Goal: Contribute content: Add original content to the website for others to see

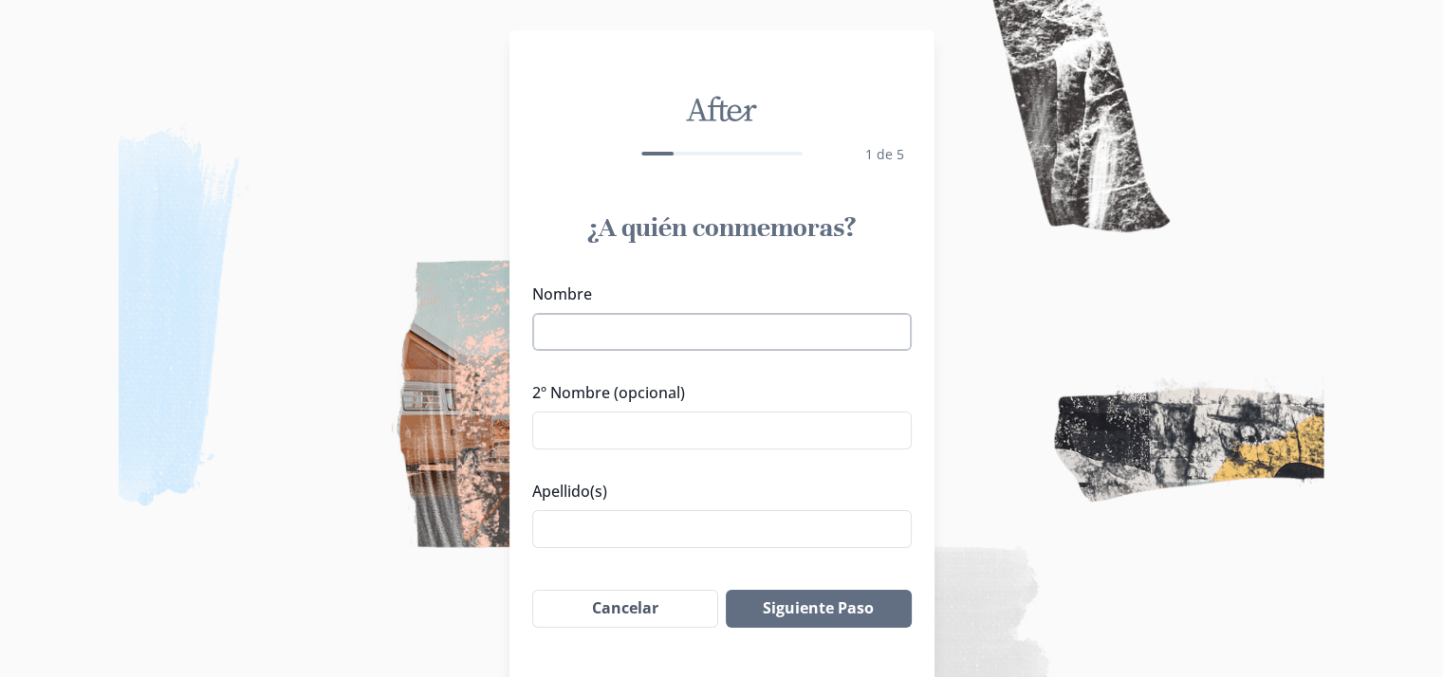
click at [619, 325] on input "Nombre" at bounding box center [722, 332] width 380 height 38
click at [617, 331] on input "Excelentisimo S" at bounding box center [722, 332] width 380 height 38
click at [663, 320] on input "Excelentísimo S" at bounding box center [722, 332] width 380 height 38
click at [841, 329] on input "Excelentísimo Señor [PERSON_NAME] [PERSON_NAME]" at bounding box center [722, 332] width 380 height 38
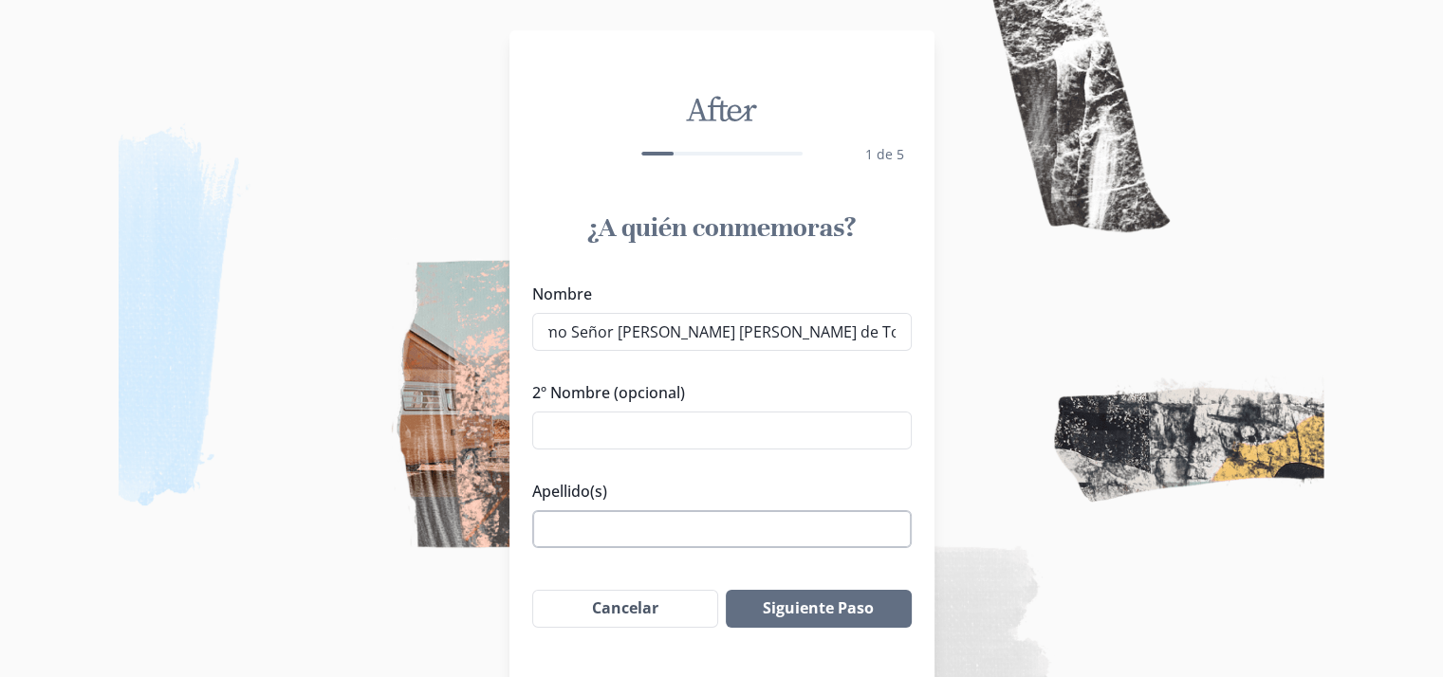
type input "Excelentísimo Señor [PERSON_NAME] [PERSON_NAME] de Todos los [PERSON_NAME]"
click at [630, 528] on input "Apellido(s)" at bounding box center [722, 529] width 380 height 38
paste input "E"
type input "E"
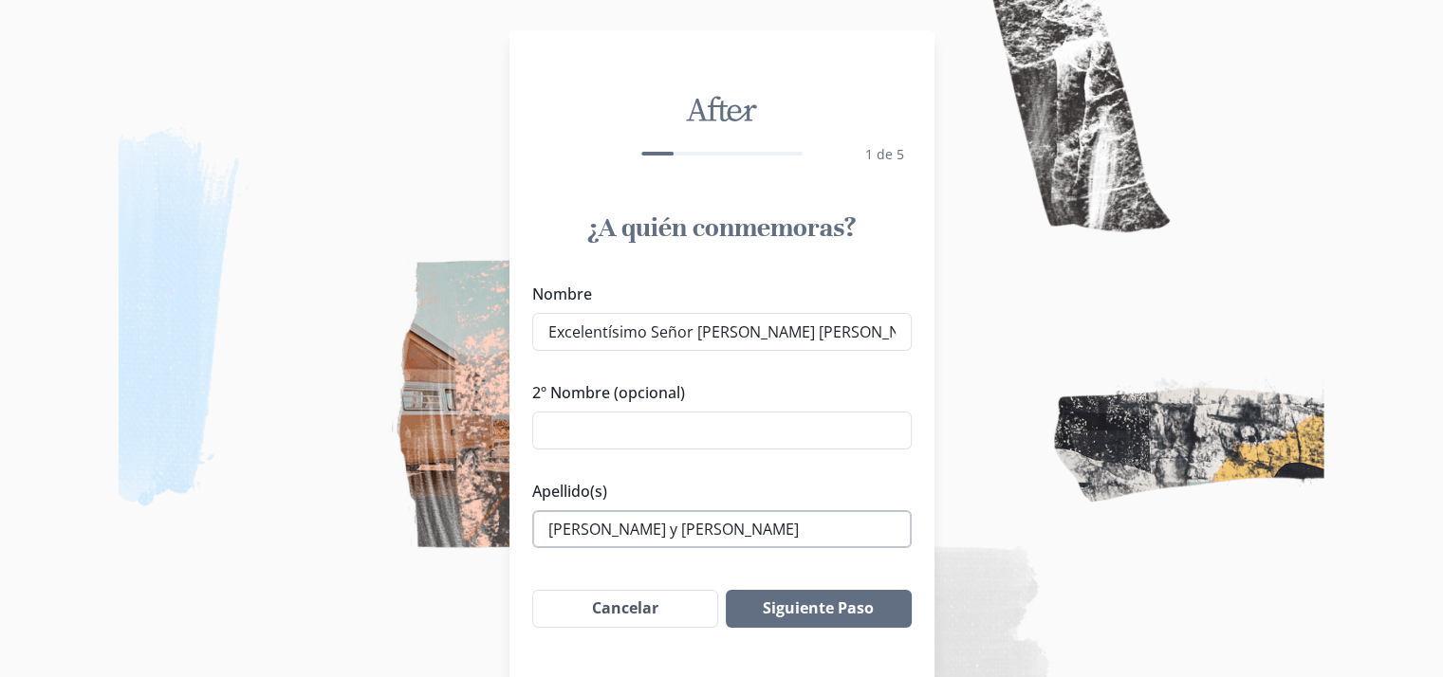
scroll to position [0, 8]
type input "[PERSON_NAME] y [PERSON_NAME]"
click at [803, 612] on button "Siguiente Paso" at bounding box center [818, 609] width 185 height 38
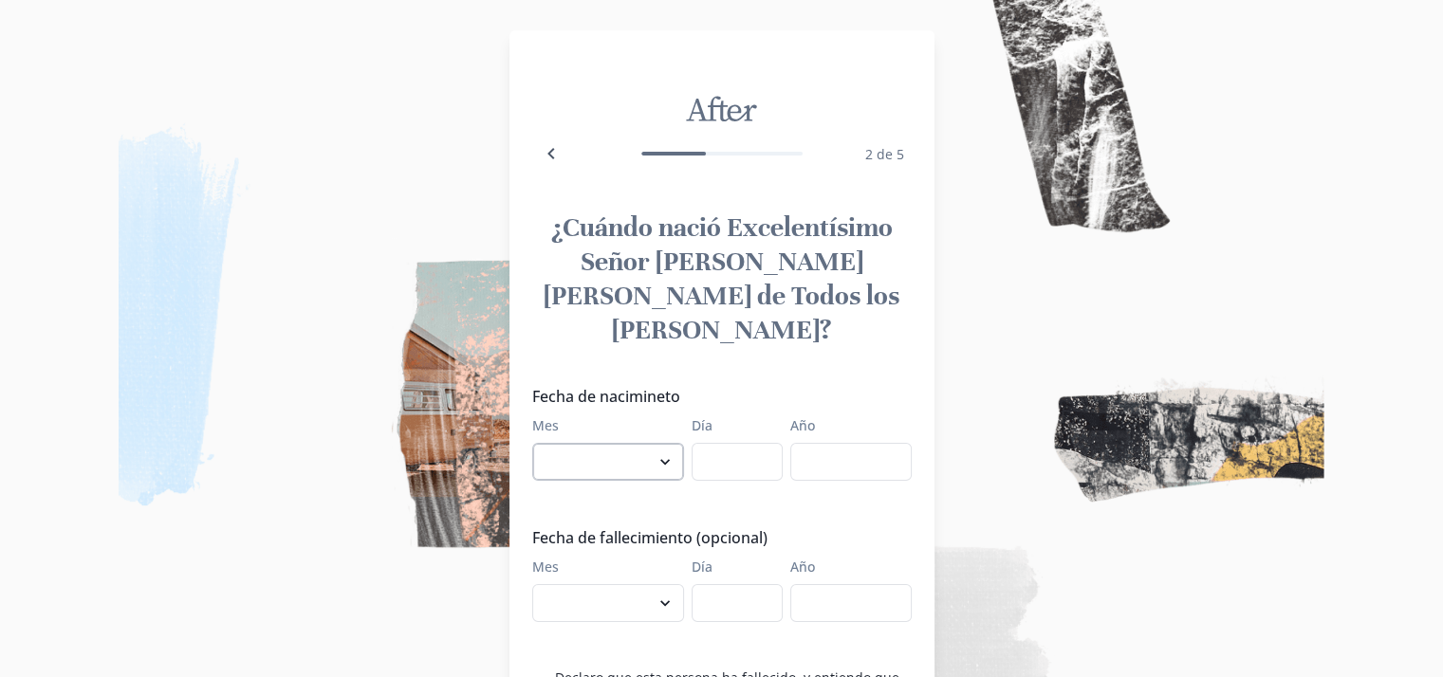
click at [638, 443] on select "enero febrero marzo abril mayo junio julio agosto septiembre octubre noviembre …" at bounding box center [608, 462] width 152 height 38
select select "11"
click at [539, 443] on select "enero febrero marzo abril mayo junio julio agosto septiembre octubre noviembre …" at bounding box center [608, 462] width 152 height 38
click at [748, 443] on input "Día" at bounding box center [737, 462] width 91 height 38
type input "1"
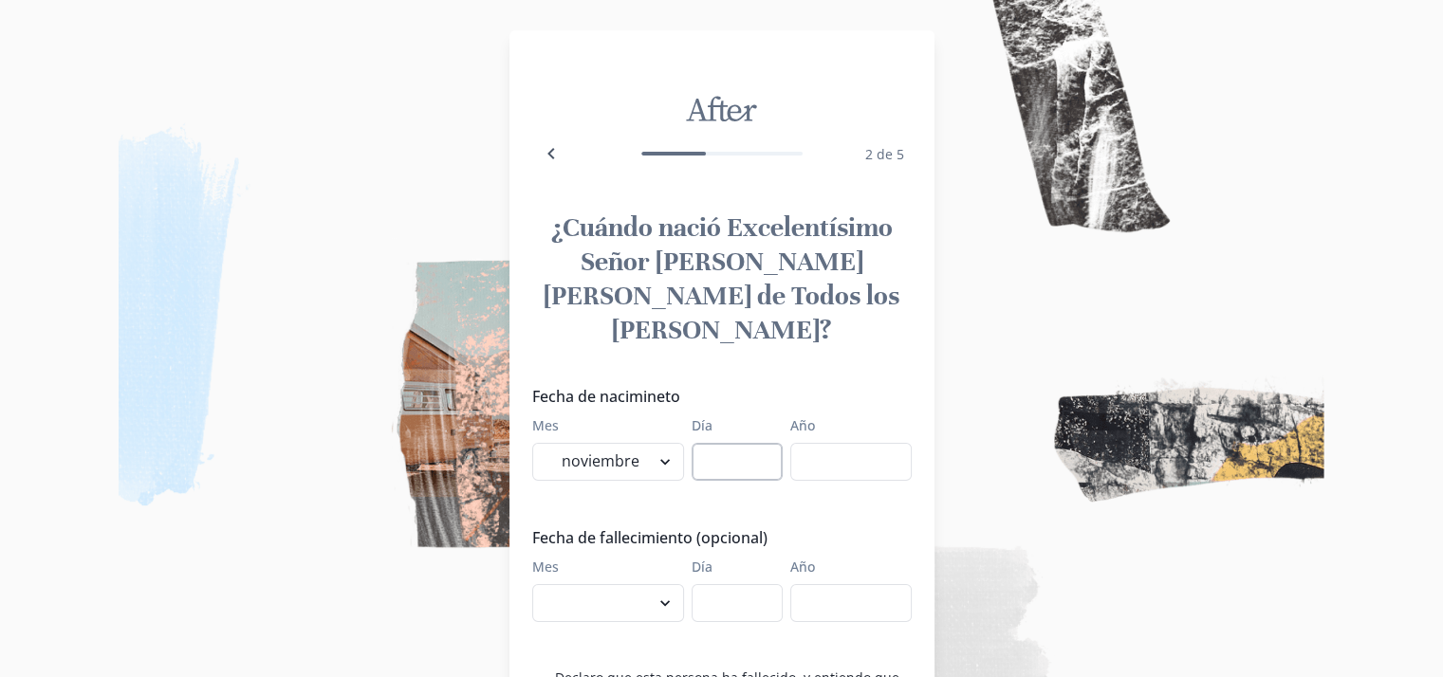
type input "1"
click at [820, 443] on input "Año" at bounding box center [850, 462] width 121 height 38
click at [740, 443] on input "1" at bounding box center [737, 462] width 91 height 38
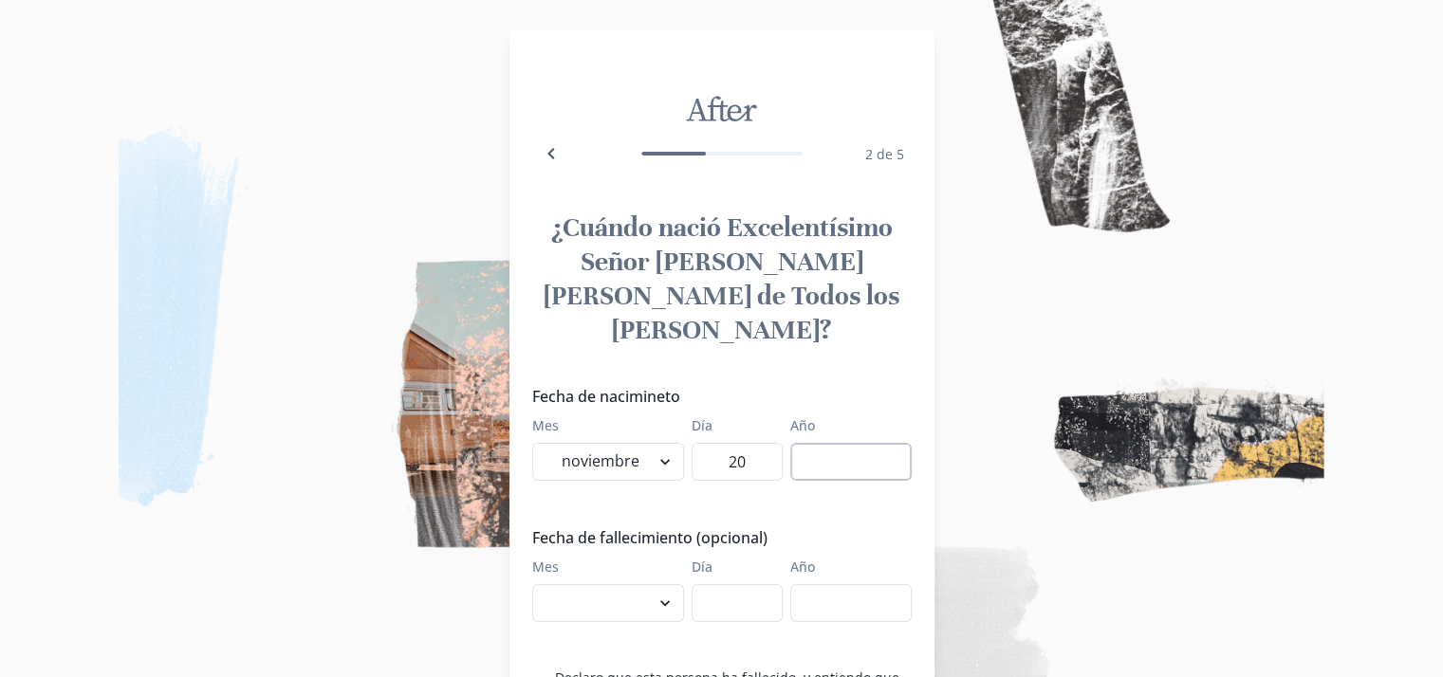
type input "20"
click at [815, 443] on input "Año" at bounding box center [850, 462] width 121 height 38
type input "1927"
click at [651, 584] on select "enero febrero marzo abril mayo junio julio agosto septiembre octubre noviembre …" at bounding box center [608, 603] width 152 height 38
select select "9"
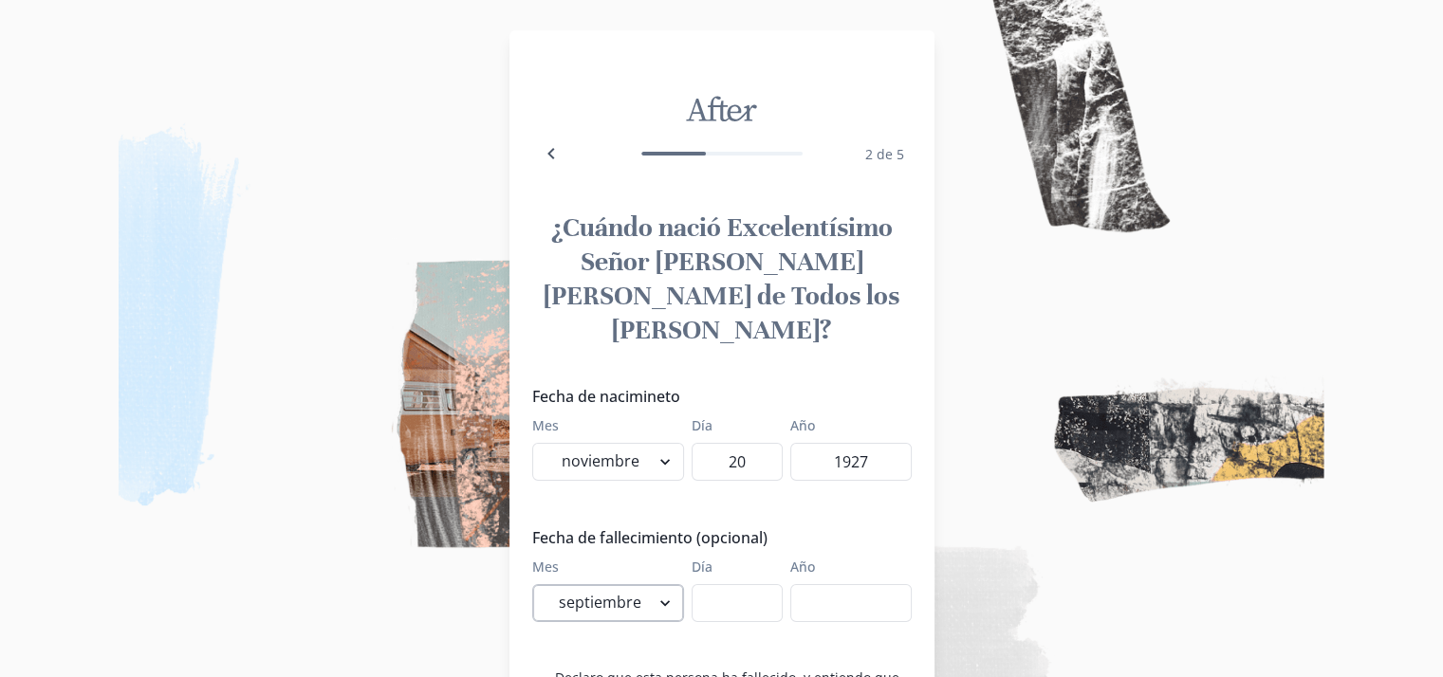
click at [539, 584] on select "enero febrero marzo abril mayo junio julio agosto septiembre octubre noviembre …" at bounding box center [608, 603] width 152 height 38
click at [713, 584] on input "Día" at bounding box center [737, 603] width 91 height 38
type input "7"
click at [846, 584] on input "Año" at bounding box center [850, 603] width 121 height 38
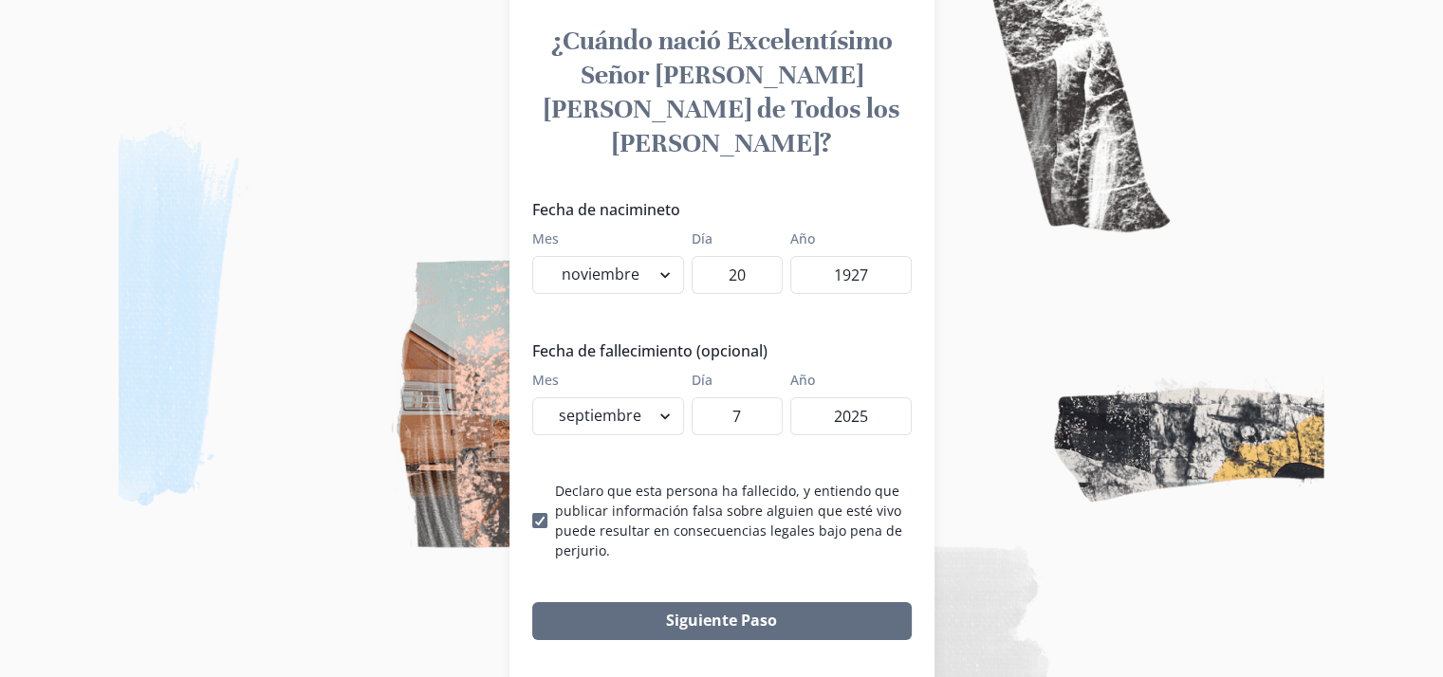
scroll to position [190, 0]
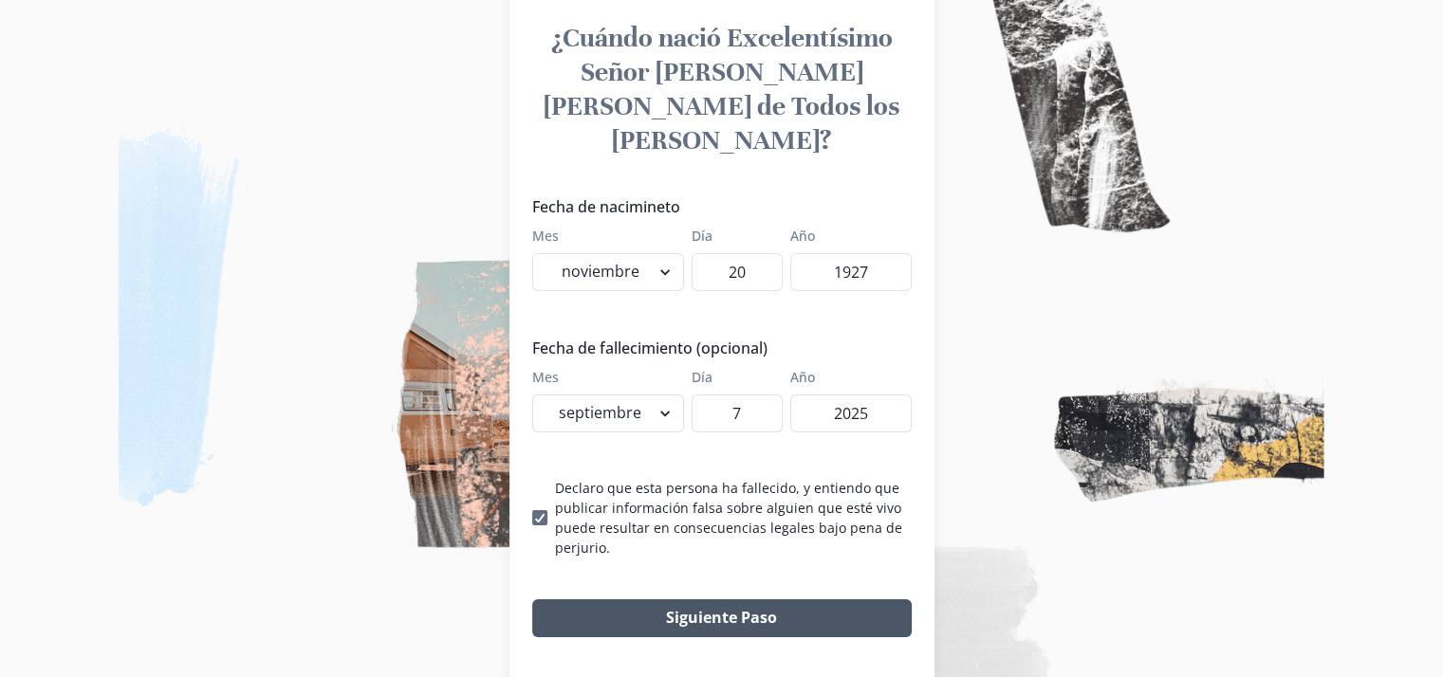
type input "2025"
click at [678, 600] on button "Siguiente Paso" at bounding box center [722, 619] width 380 height 38
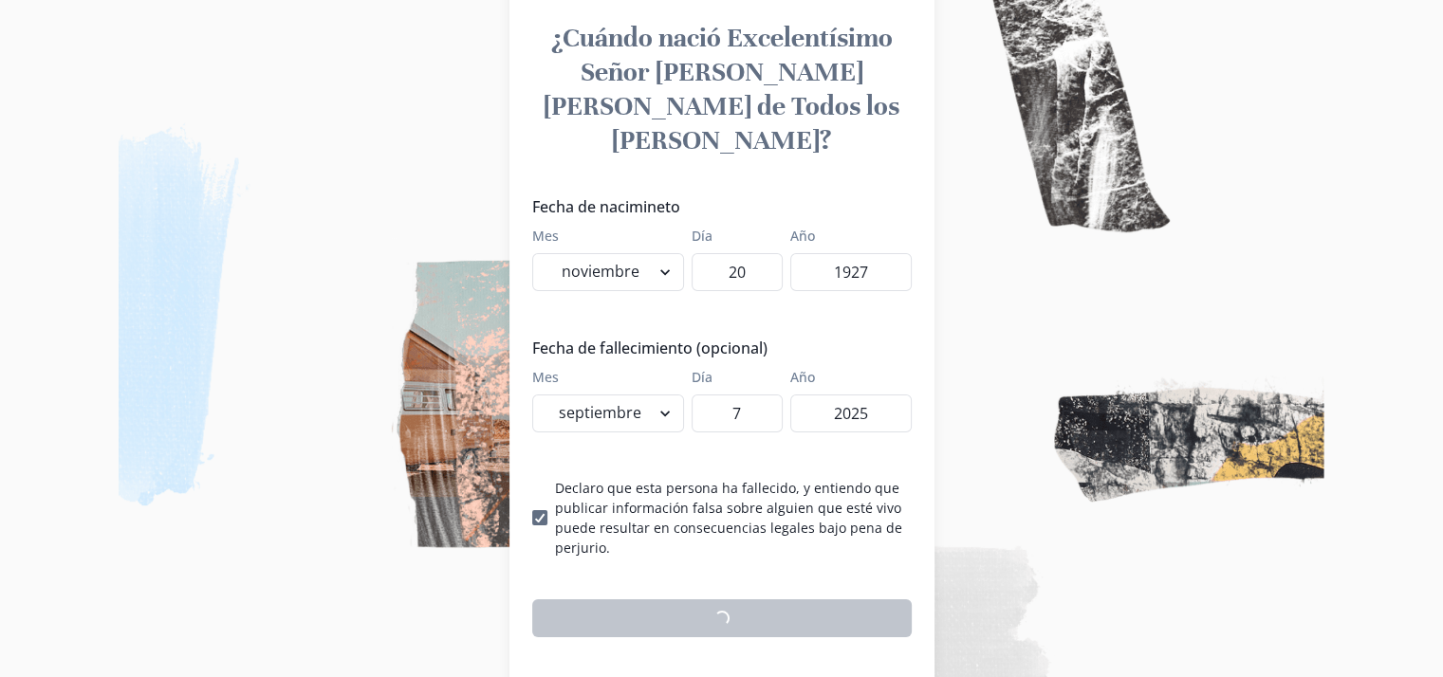
scroll to position [111, 0]
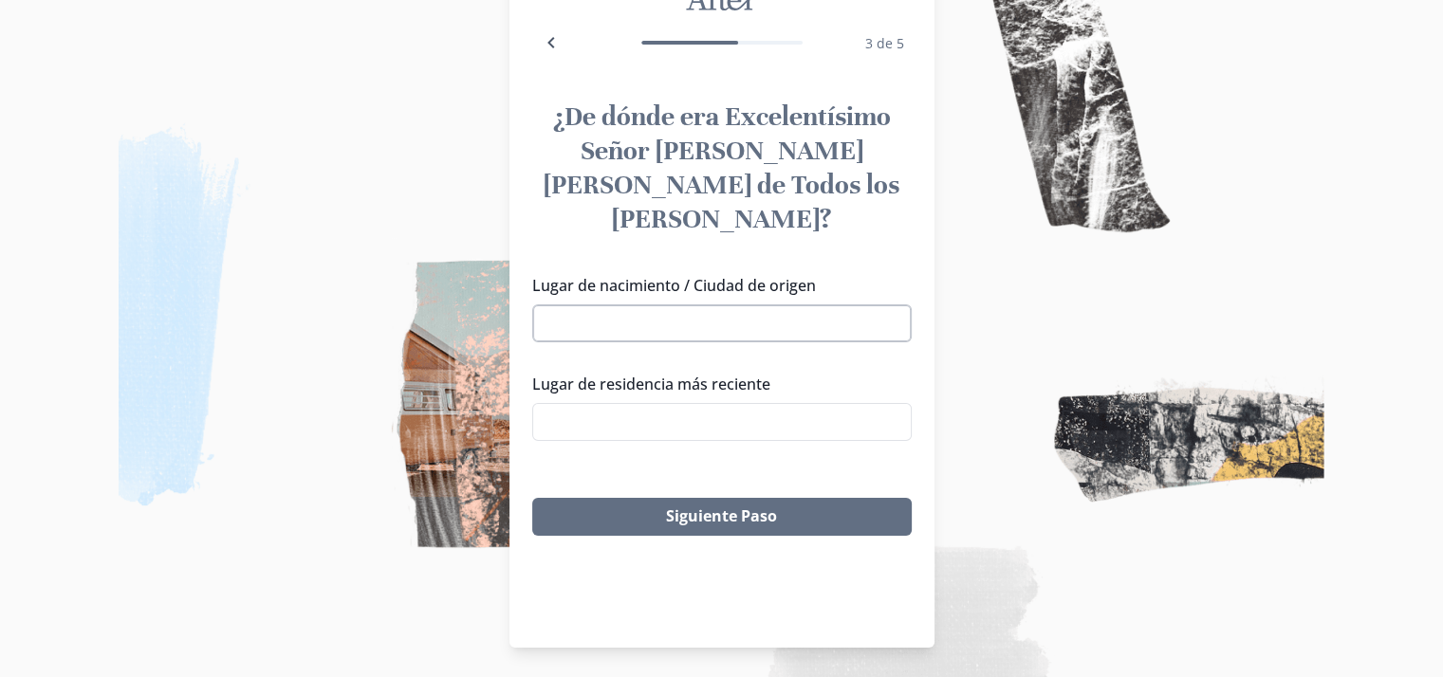
click at [679, 305] on input "Lugar de nacimiento / Ciudad de origen" at bounding box center [722, 324] width 380 height 38
type input "C"
type input "U"
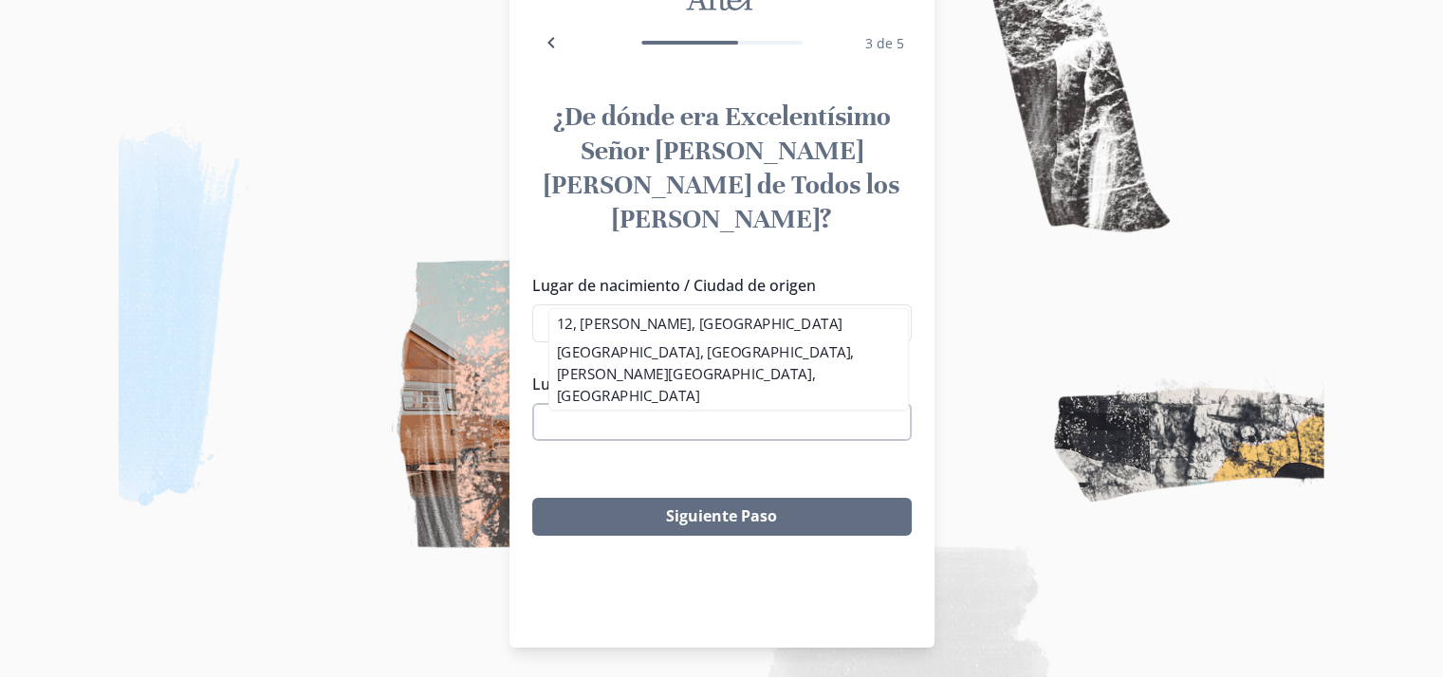
click at [696, 403] on input "Lugar de residencia más reciente" at bounding box center [722, 422] width 380 height 38
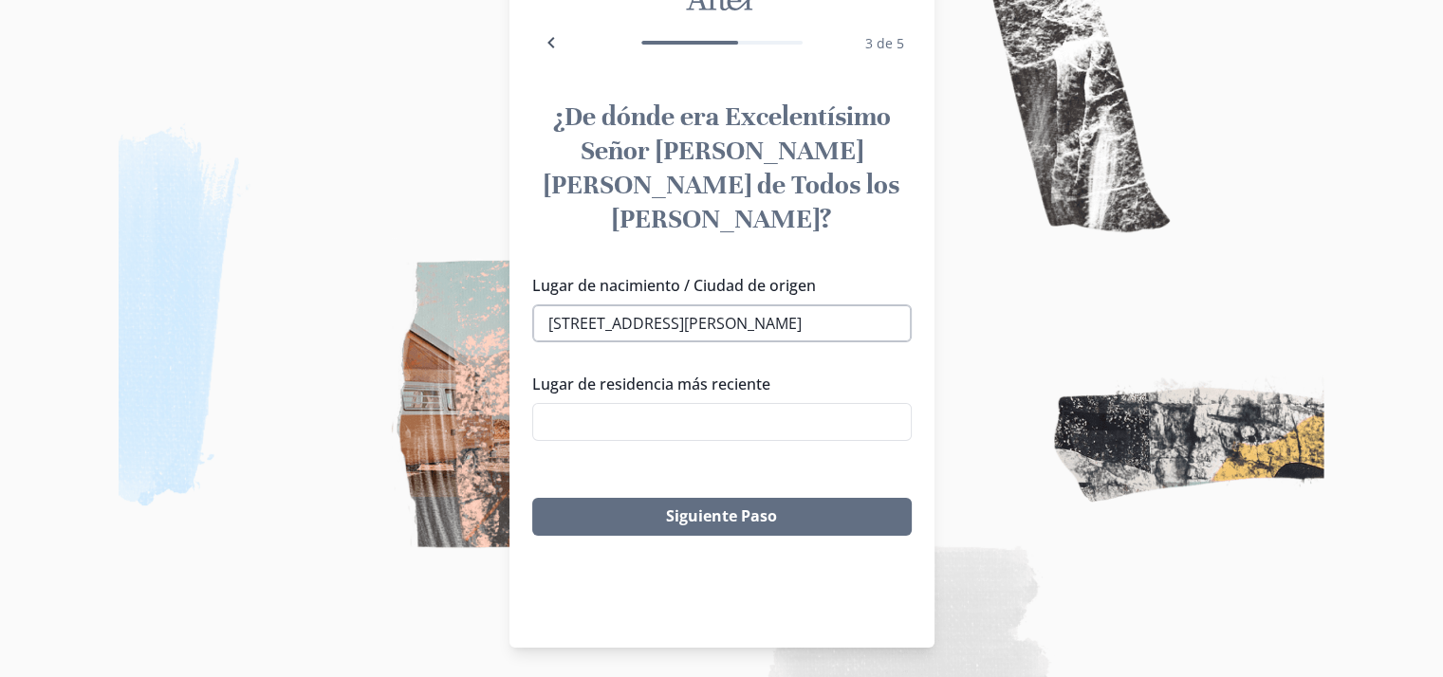
click at [672, 305] on input "[STREET_ADDRESS][PERSON_NAME]" at bounding box center [722, 324] width 380 height 38
type input "C"
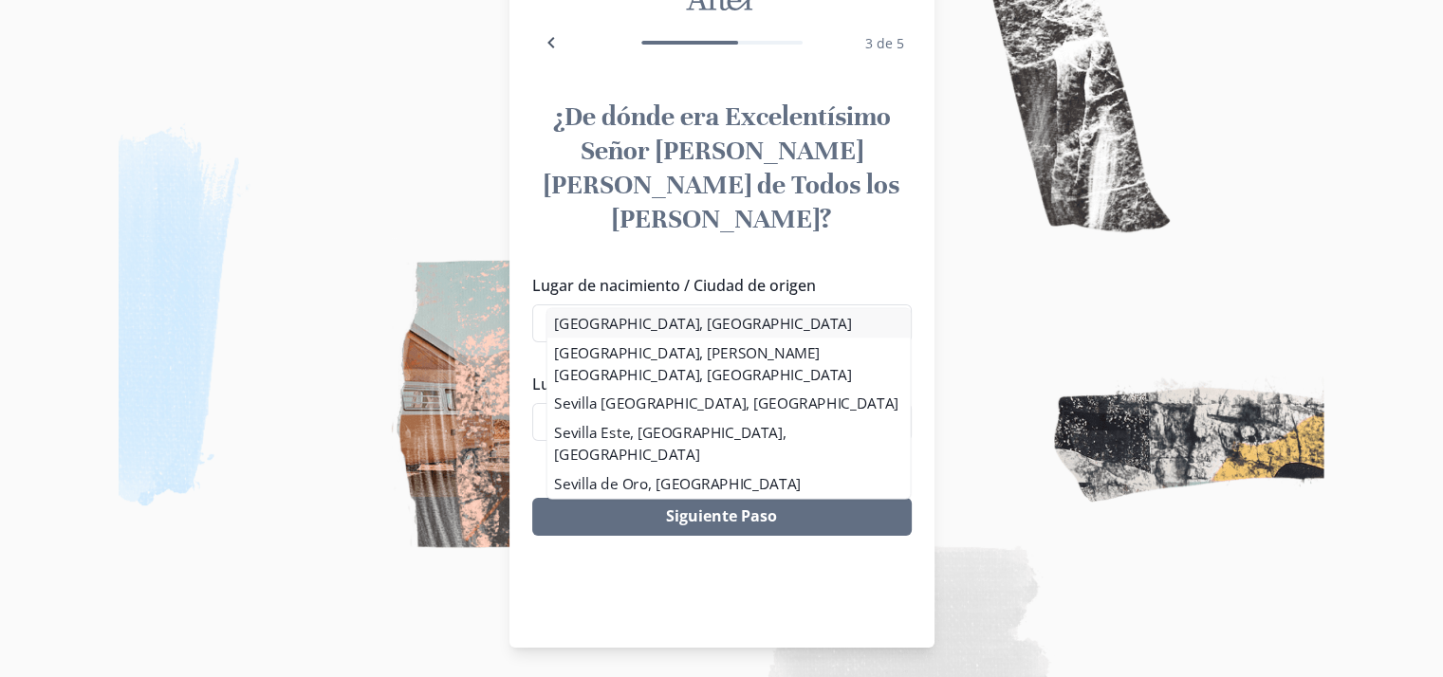
click at [671, 321] on li "[GEOGRAPHIC_DATA], [GEOGRAPHIC_DATA]" at bounding box center [728, 323] width 363 height 29
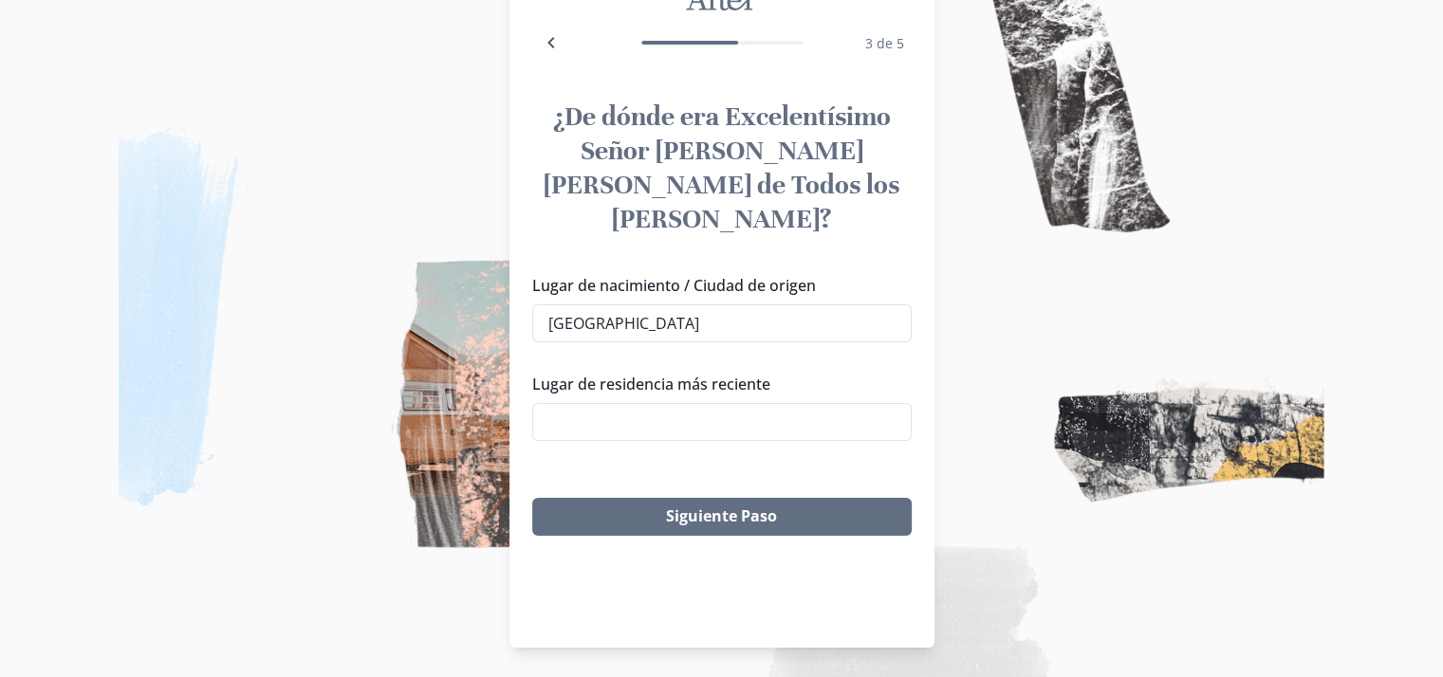
type input "[GEOGRAPHIC_DATA], [GEOGRAPHIC_DATA]"
click at [660, 403] on input "Lugar de residencia más reciente" at bounding box center [722, 422] width 380 height 38
click at [665, 420] on li "[GEOGRAPHIC_DATA][PERSON_NAME], [GEOGRAPHIC_DATA]" at bounding box center [728, 433] width 359 height 50
type input "E"
click at [619, 403] on input "Urbanizaión de Guadalmina" at bounding box center [722, 422] width 380 height 38
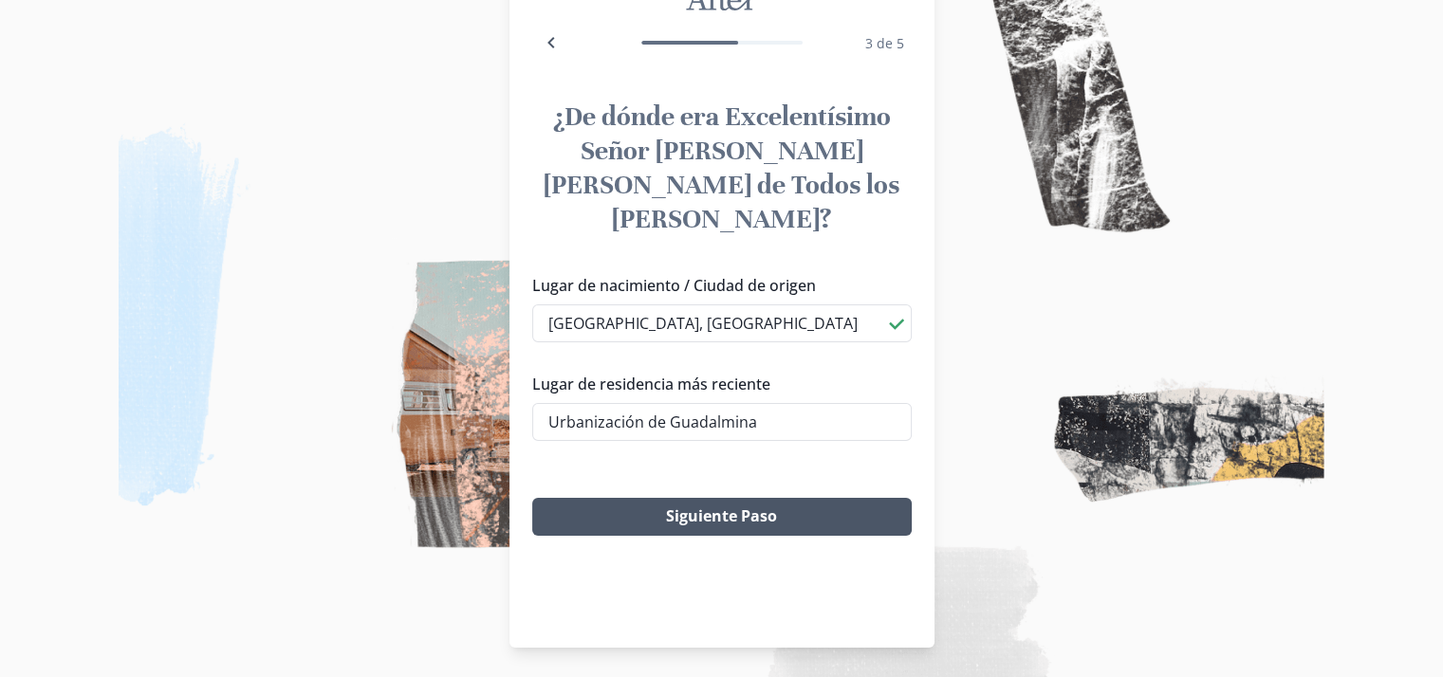
type input "Urbanización de Guadalmina"
click at [638, 498] on button "Siguiente Paso" at bounding box center [722, 517] width 380 height 38
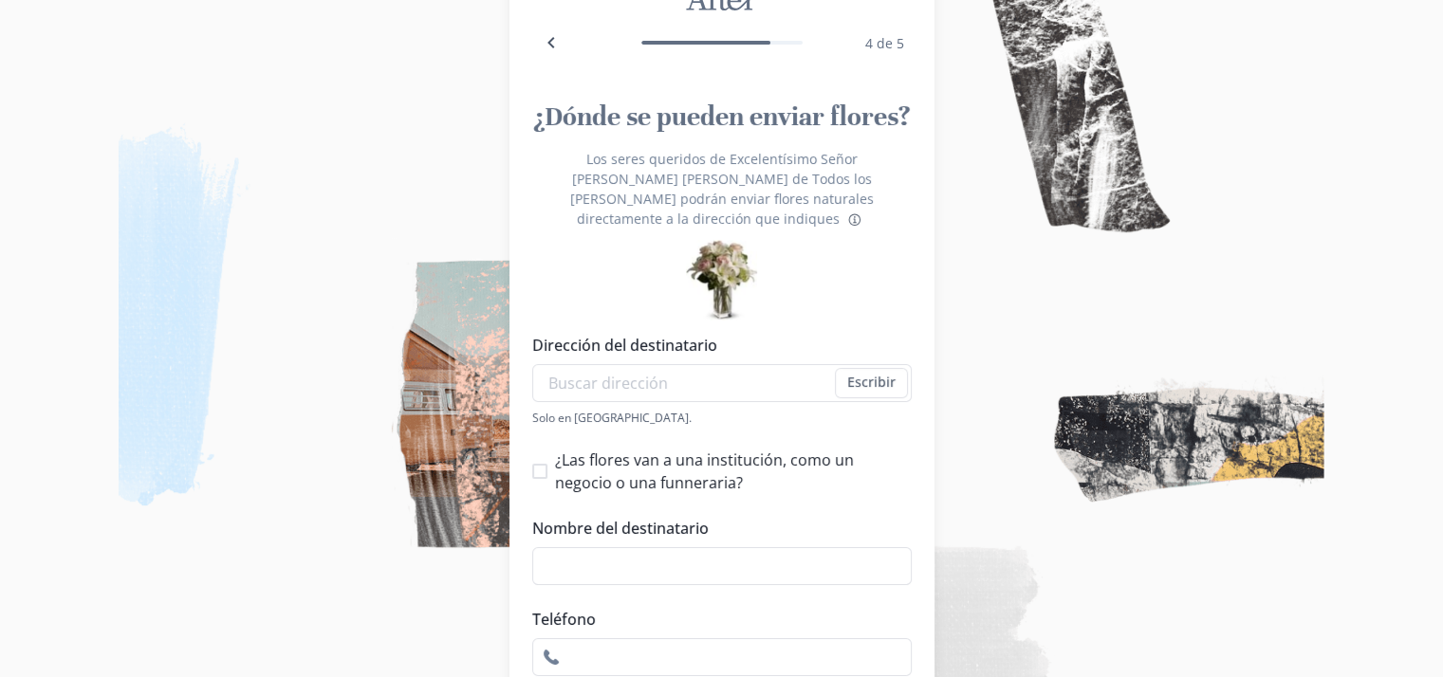
click at [760, 410] on div "Solo en [GEOGRAPHIC_DATA]." at bounding box center [722, 418] width 380 height 16
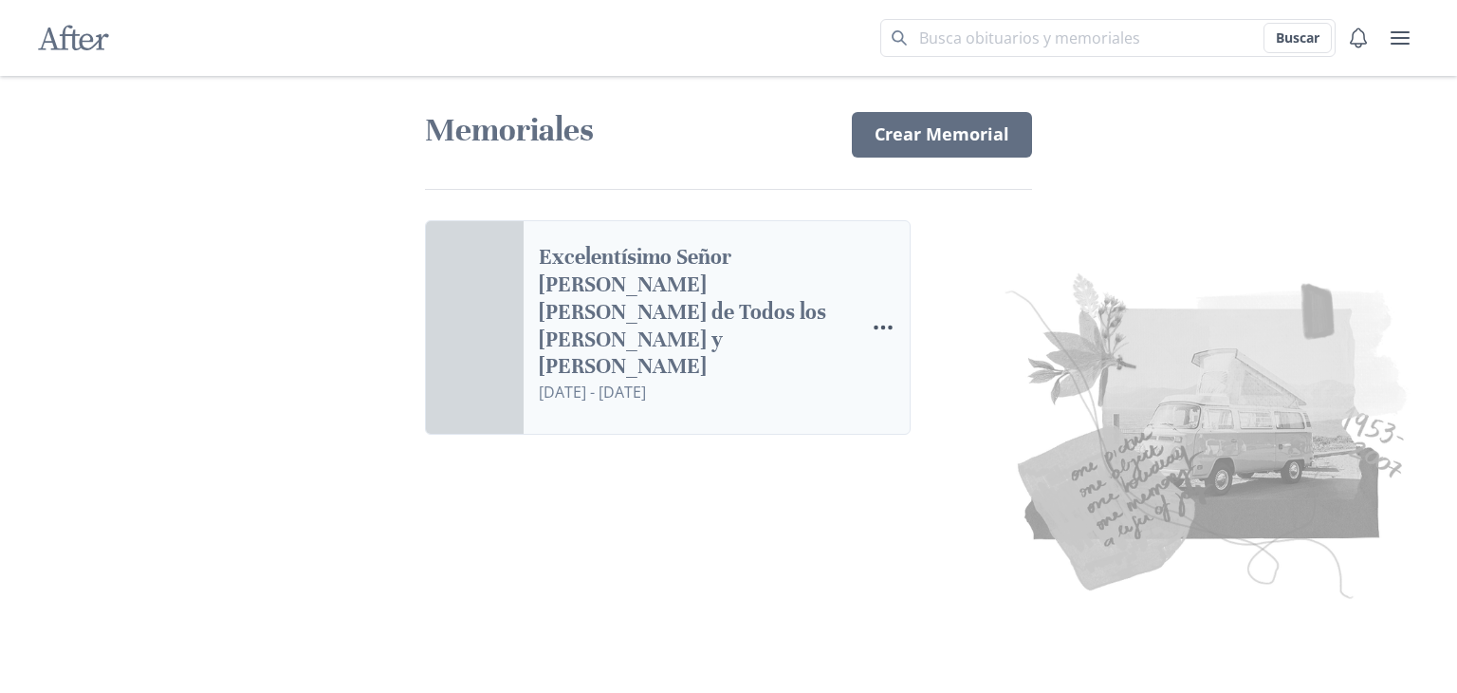
click at [722, 328] on link "Excelentísimo Señor [PERSON_NAME] [PERSON_NAME] de Todos los [PERSON_NAME] y [P…" at bounding box center [694, 312] width 310 height 137
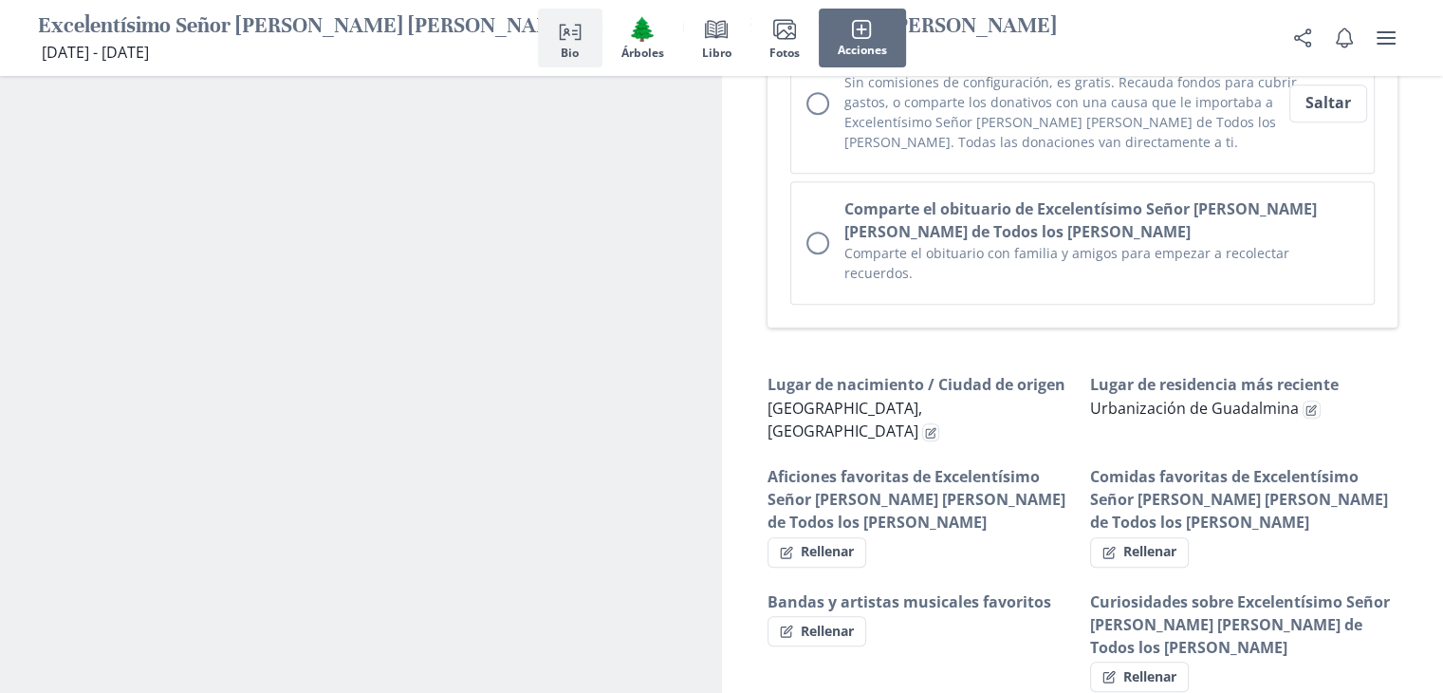
scroll to position [1180, 0]
